Goal: Information Seeking & Learning: Learn about a topic

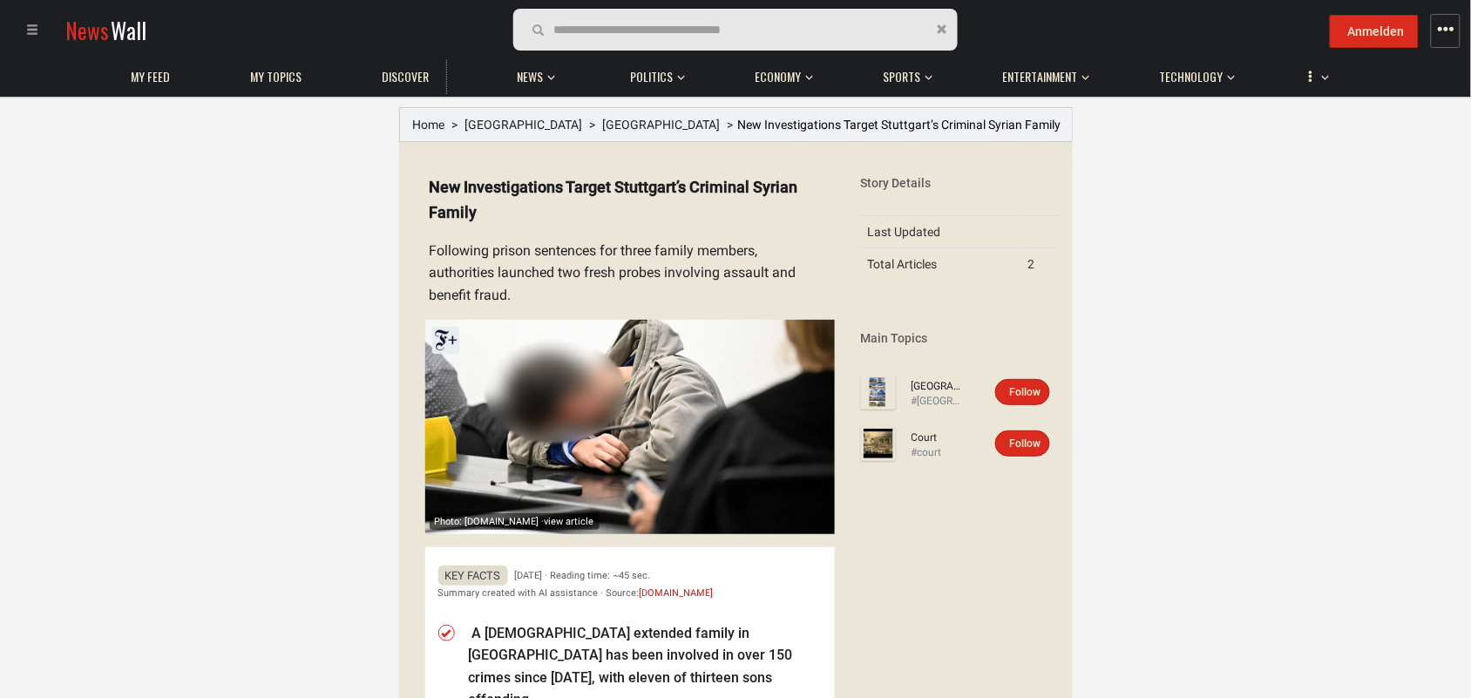
scroll to position [621, 0]
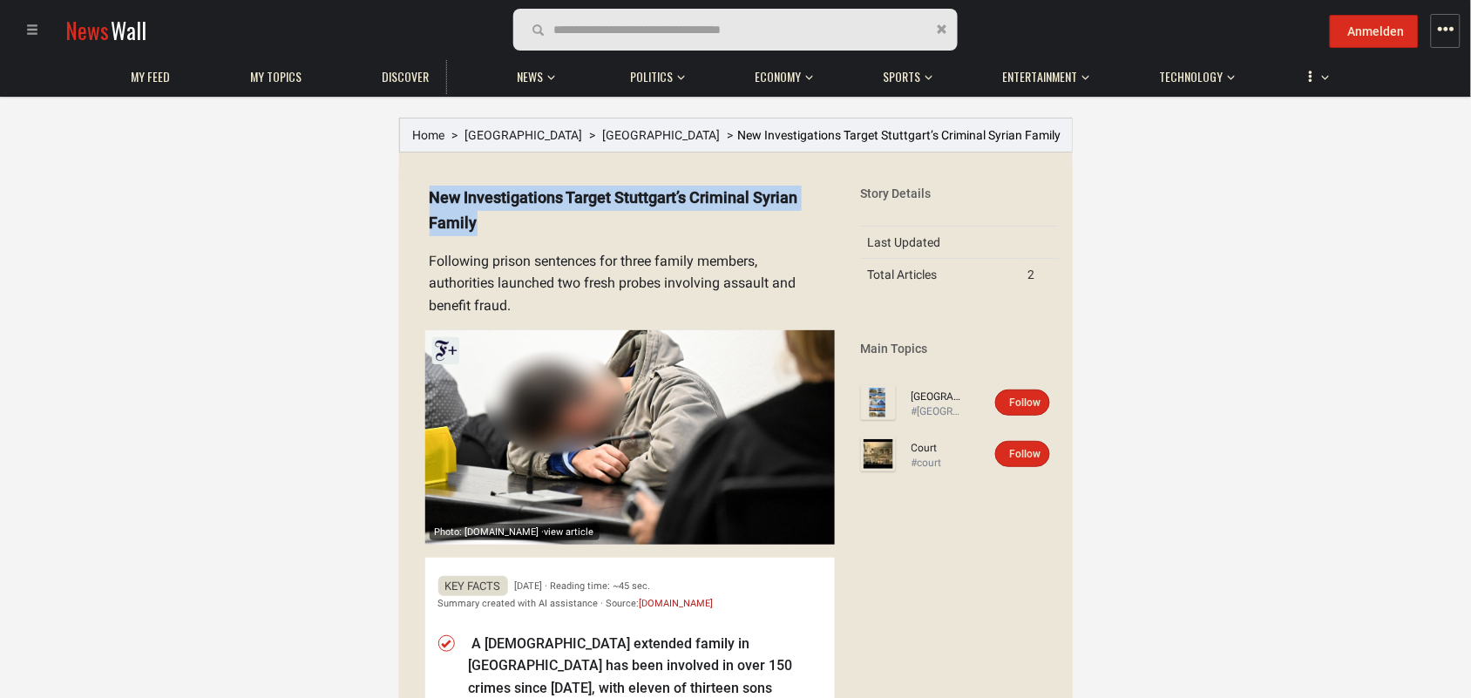
drag, startPoint x: 432, startPoint y: 194, endPoint x: 495, endPoint y: 225, distance: 69.8
copy span "New Investigations Target Stuttgart’s Criminal Syrian Family"
